Goal: Find specific page/section: Find specific page/section

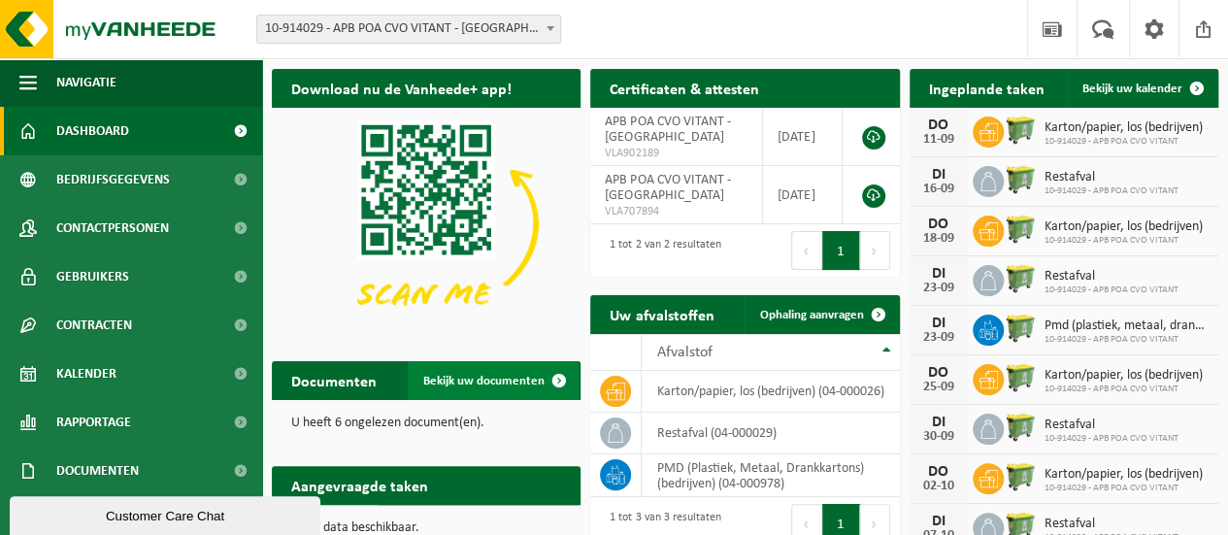
click at [458, 380] on span "Bekijk uw documenten" at bounding box center [483, 381] width 121 height 13
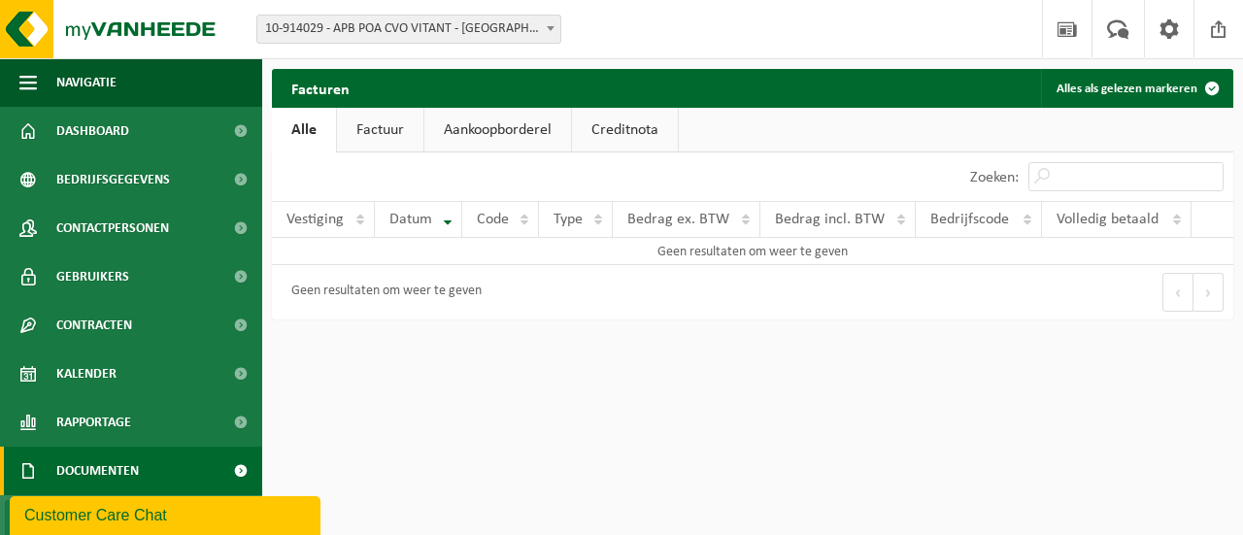
click at [386, 136] on link "Factuur" at bounding box center [380, 130] width 86 height 45
click at [465, 133] on link "Aankoopborderel" at bounding box center [499, 130] width 147 height 45
click at [606, 117] on link "Creditnota" at bounding box center [633, 130] width 106 height 45
click at [302, 125] on link "Alle" at bounding box center [303, 130] width 63 height 45
